Goal: Task Accomplishment & Management: Manage account settings

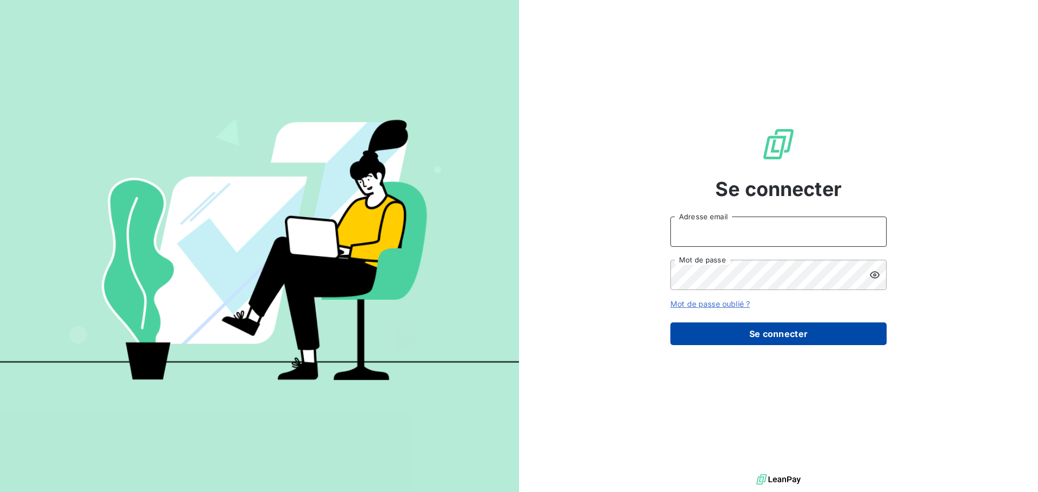
type input "[EMAIL_ADDRESS][DOMAIN_NAME]"
click at [806, 325] on button "Se connecter" at bounding box center [778, 334] width 216 height 23
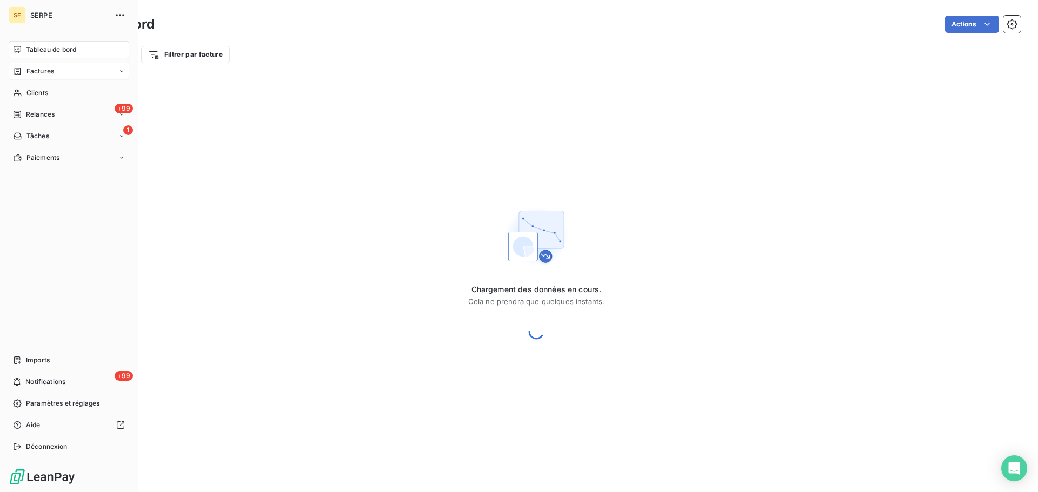
click at [29, 69] on span "Factures" at bounding box center [40, 71] width 28 height 10
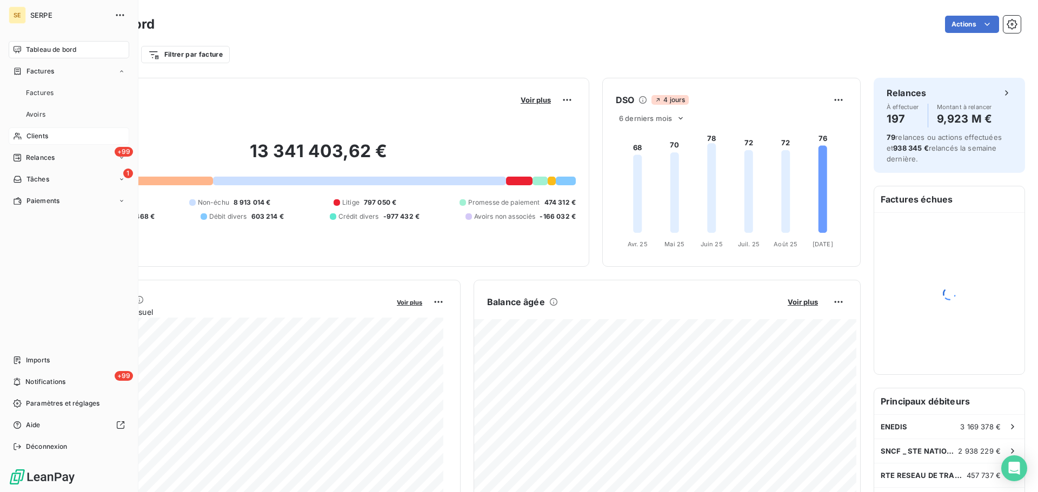
click at [38, 138] on span "Clients" at bounding box center [37, 136] width 22 height 10
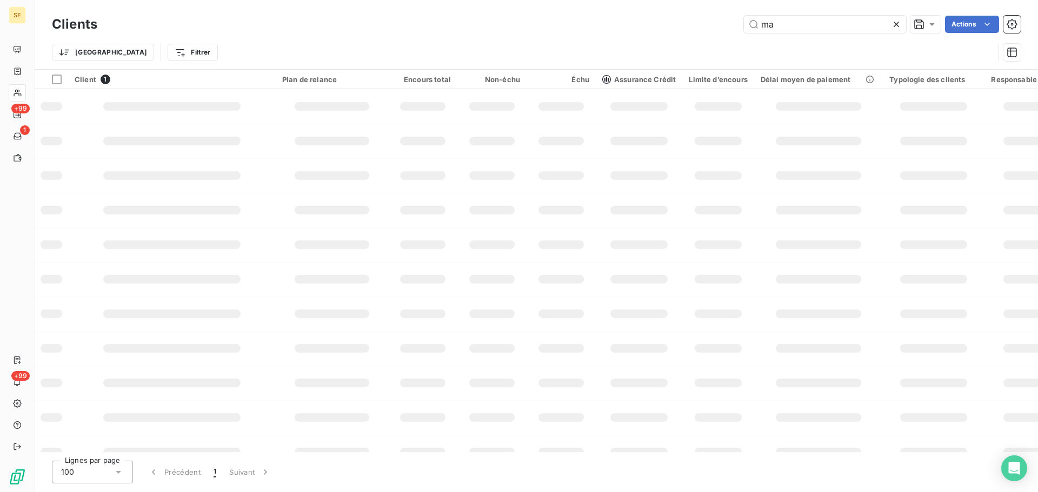
type input "m"
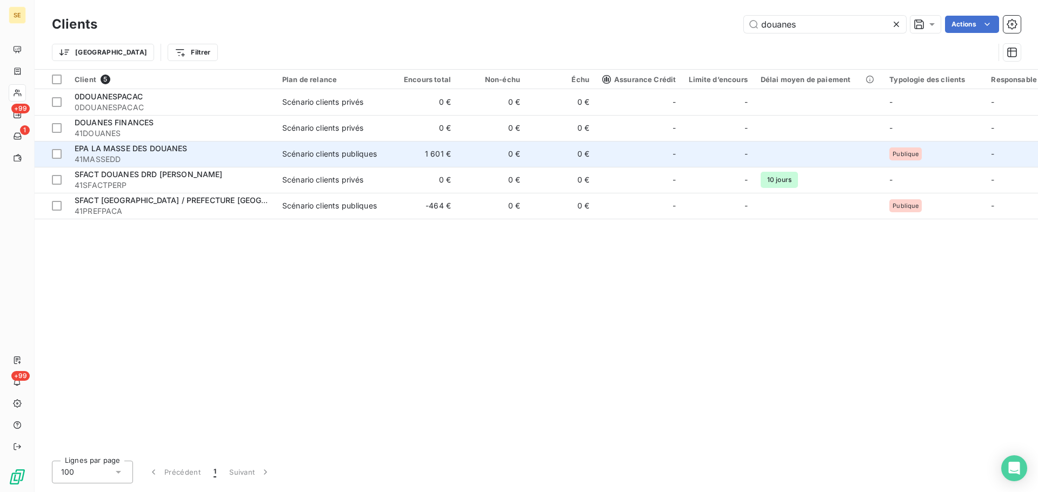
type input "douanes"
click at [214, 161] on span "41MASSEDD" at bounding box center [172, 159] width 195 height 11
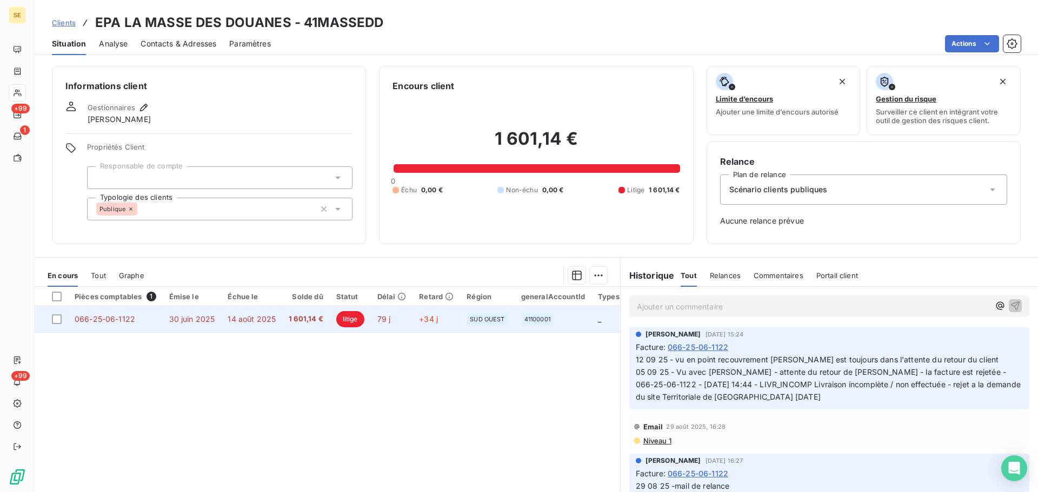
click at [258, 310] on td "14 août 2025" at bounding box center [251, 320] width 61 height 26
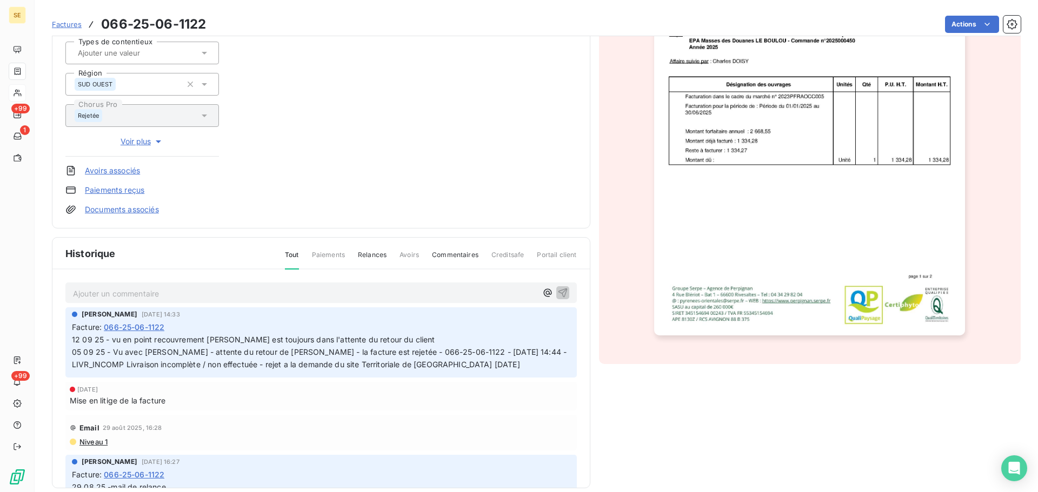
scroll to position [189, 0]
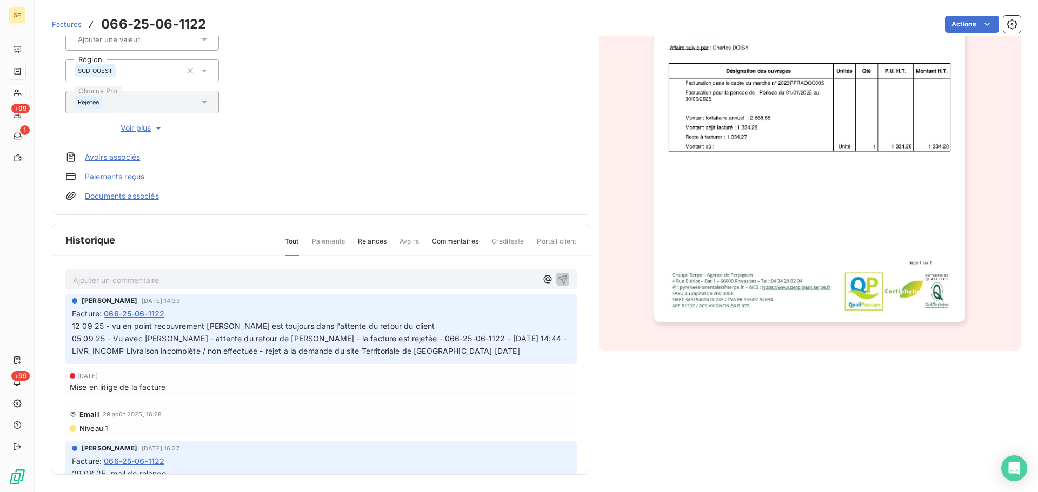
click at [211, 332] on p "12 09 25 - vu en point recouvrement [PERSON_NAME] est toujours dans l'attente d…" at bounding box center [321, 339] width 498 height 37
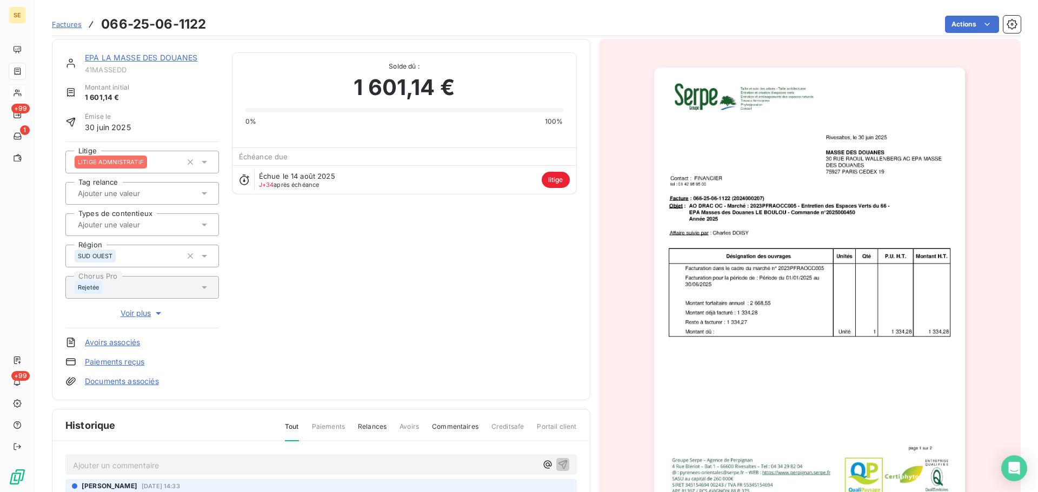
scroll to position [148, 0]
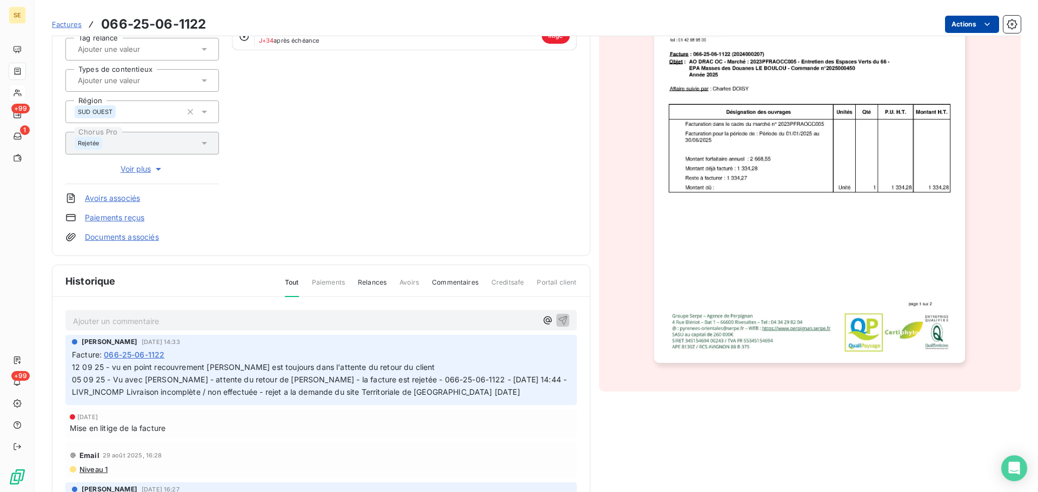
click at [967, 32] on html "SE +99 1 +99 Factures 066-25-06-1122 Actions EPA LA MASSE DES DOUANES 41MASSEDD…" at bounding box center [519, 246] width 1038 height 492
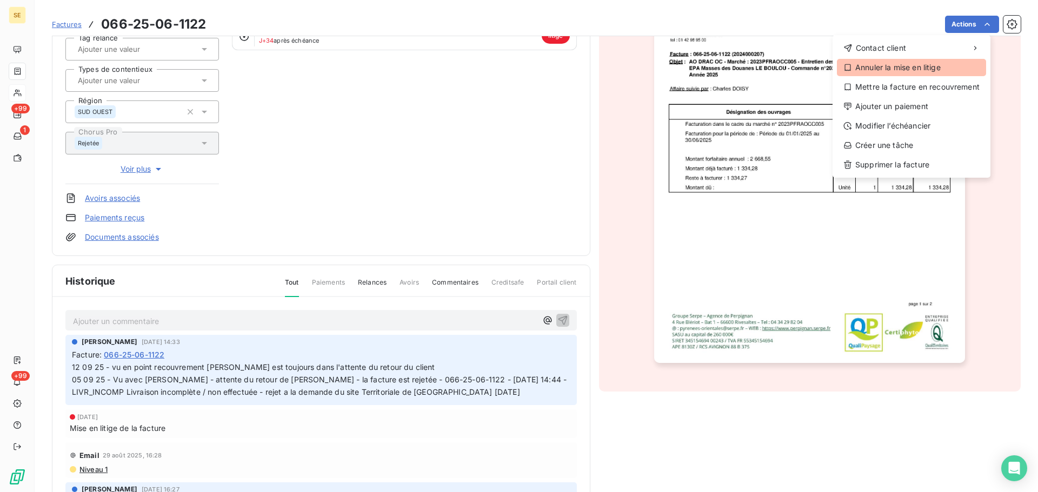
click at [907, 72] on div "Annuler la mise en litige" at bounding box center [911, 67] width 149 height 17
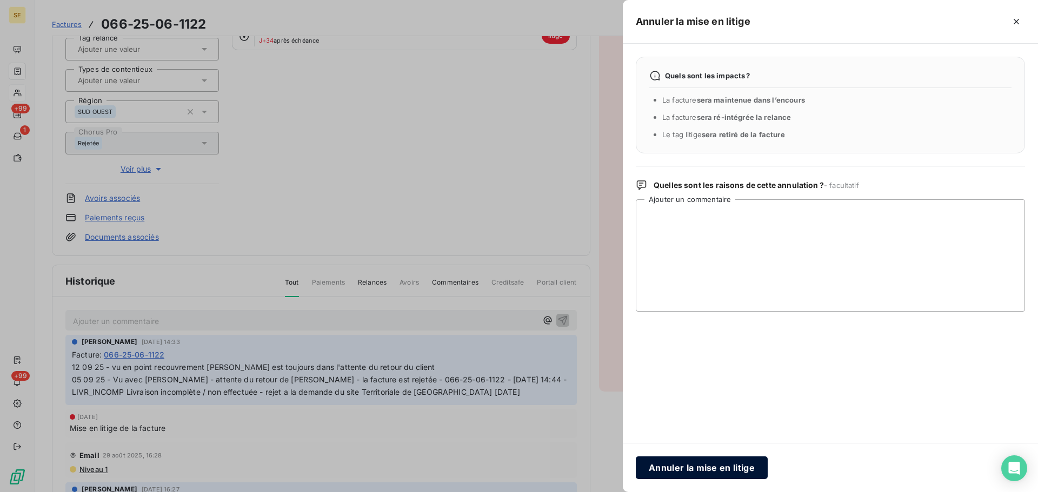
click at [716, 470] on button "Annuler la mise en litige" at bounding box center [702, 468] width 132 height 23
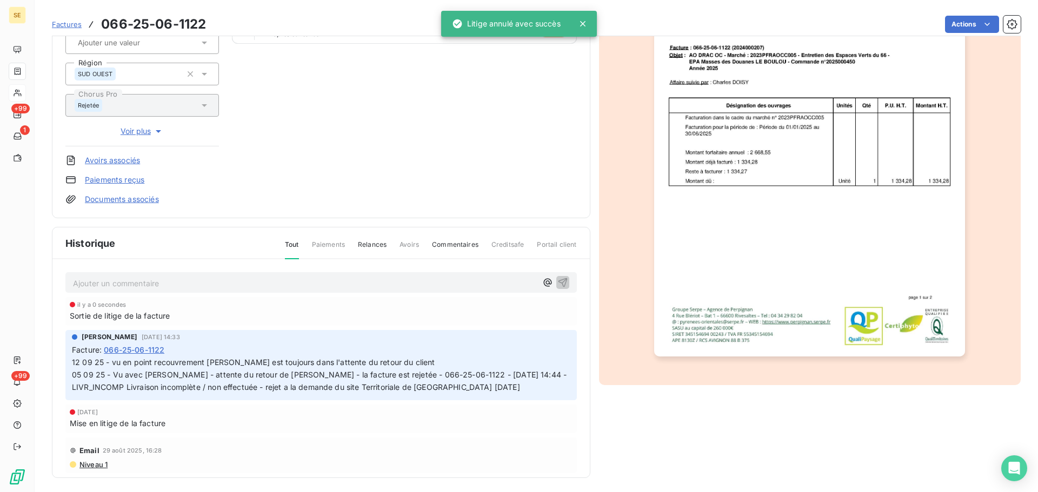
scroll to position [158, 0]
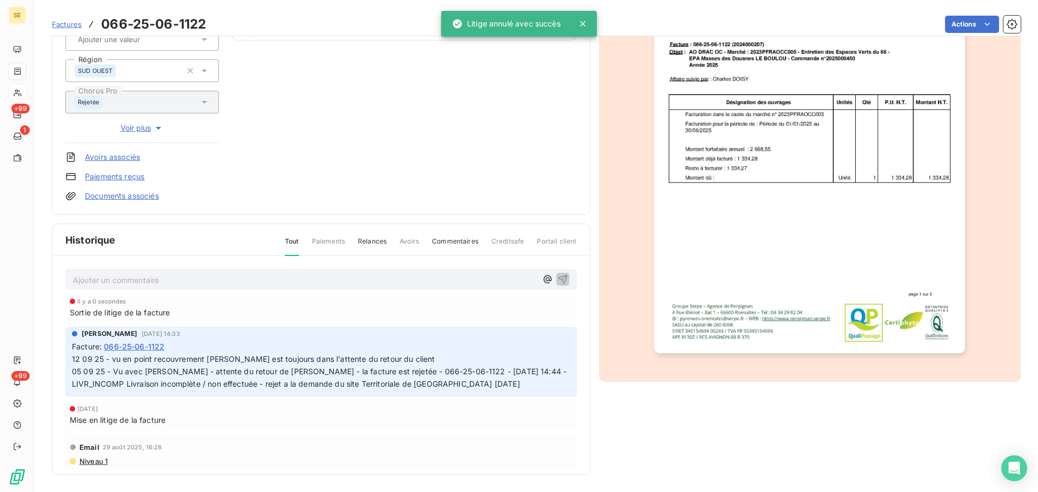
click at [110, 365] on p "12 09 25 - vu en point recouvrement [PERSON_NAME] est toujours dans l'attente d…" at bounding box center [321, 372] width 498 height 37
click at [106, 362] on span "12 09 25 - vu en point recouvrement [PERSON_NAME] est toujours dans l'attente d…" at bounding box center [358, 372] width 572 height 34
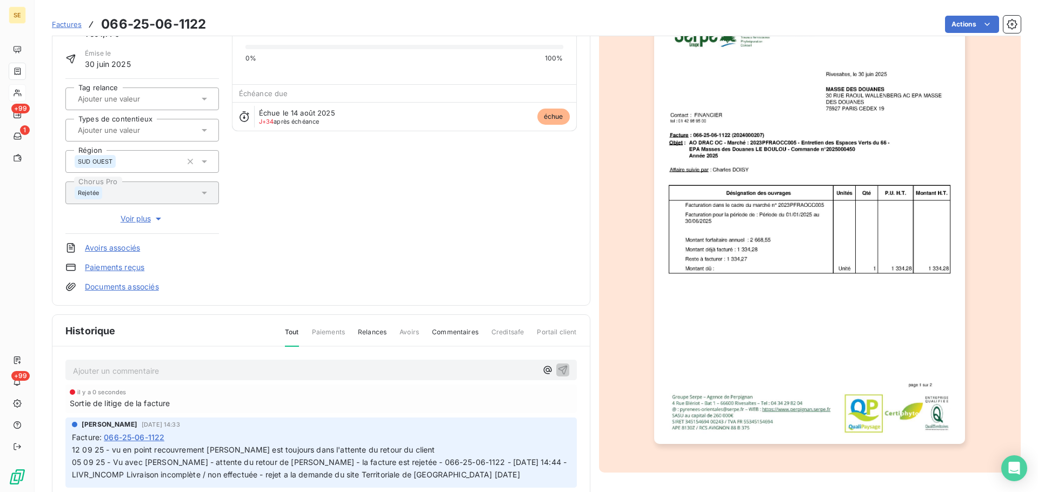
scroll to position [0, 0]
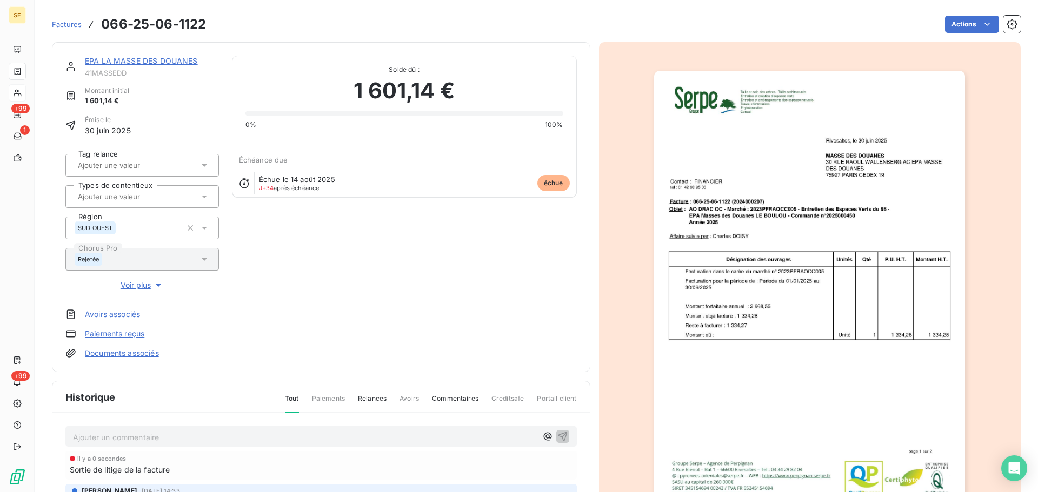
click at [113, 69] on span "41MASSEDD" at bounding box center [152, 73] width 134 height 9
copy span "41MASSEDD"
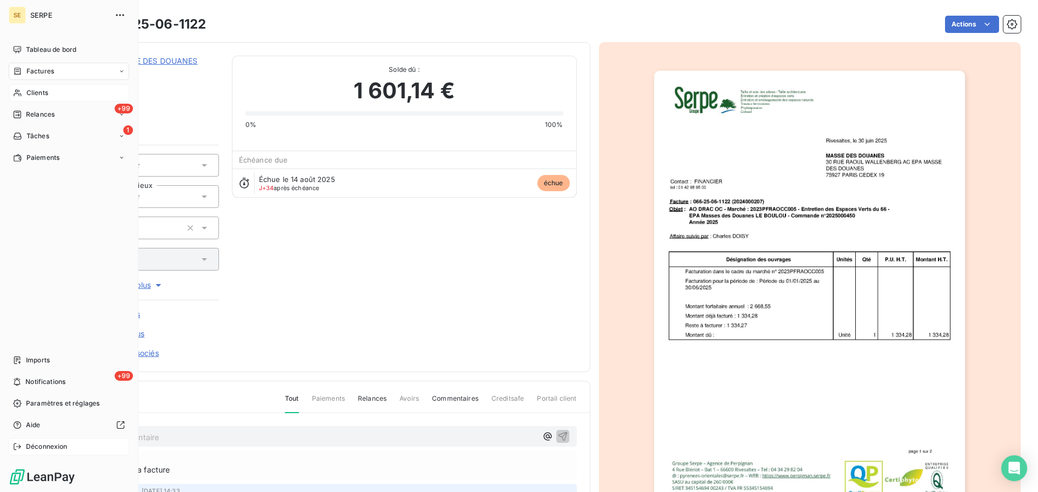
click at [31, 443] on span "Déconnexion" at bounding box center [47, 447] width 42 height 10
